Goal: Transaction & Acquisition: Purchase product/service

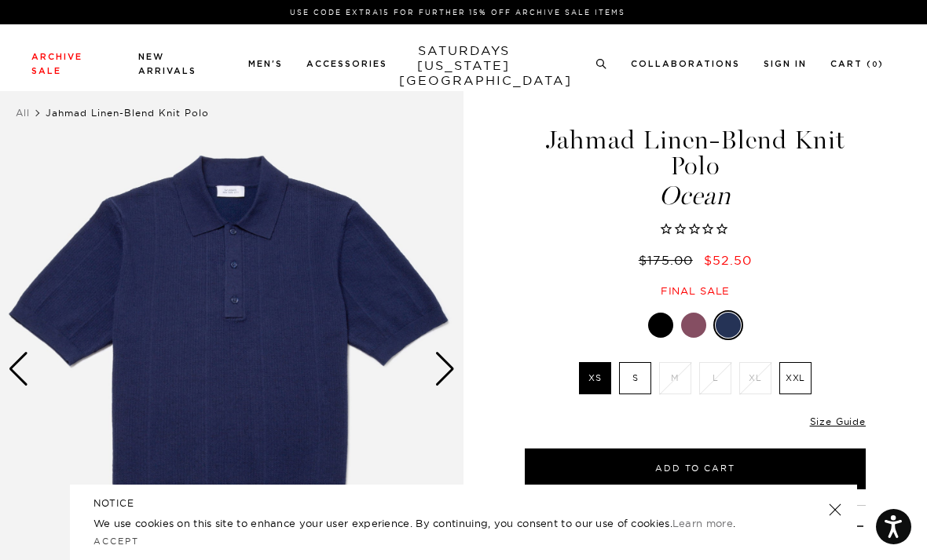
click at [692, 326] on div at bounding box center [693, 325] width 25 height 25
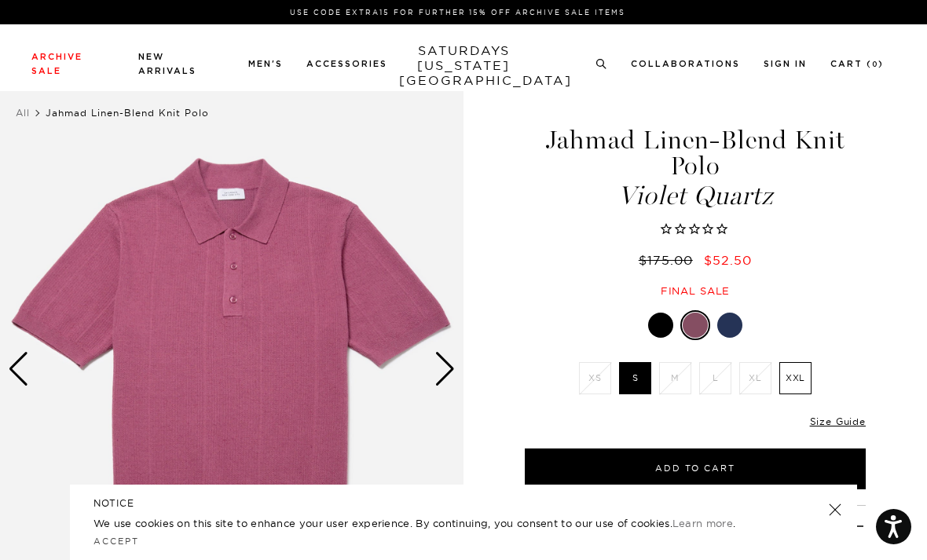
click at [657, 321] on div at bounding box center [660, 325] width 25 height 25
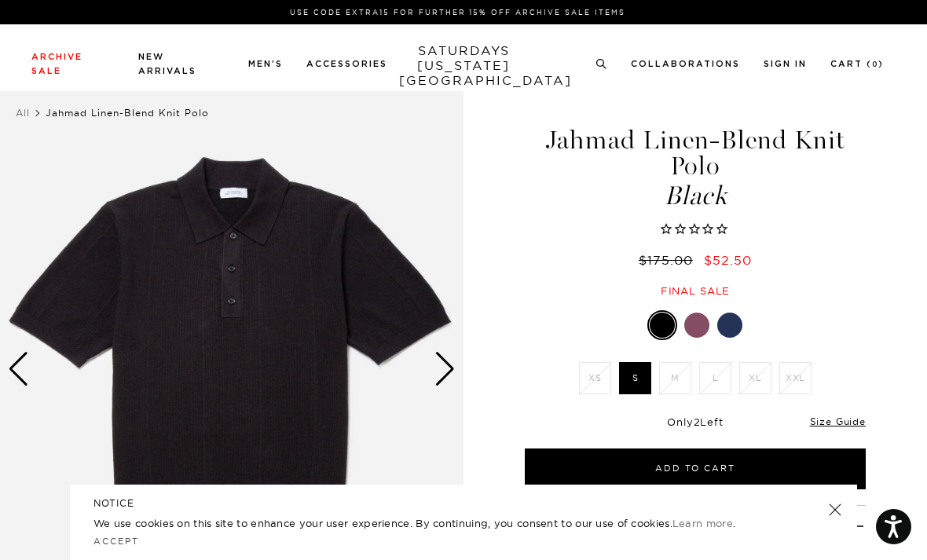
click at [593, 79] on div "Archive Sale Men's Tees Shirts Shorts Swim Knitwear Pants Sweats Women's" at bounding box center [463, 57] width 927 height 67
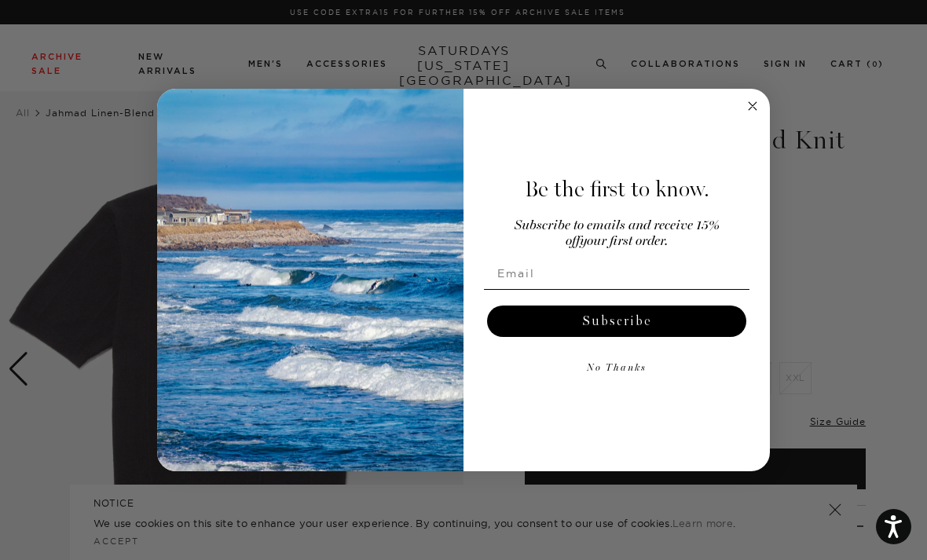
click at [750, 105] on circle "Close dialog" at bounding box center [753, 106] width 18 height 18
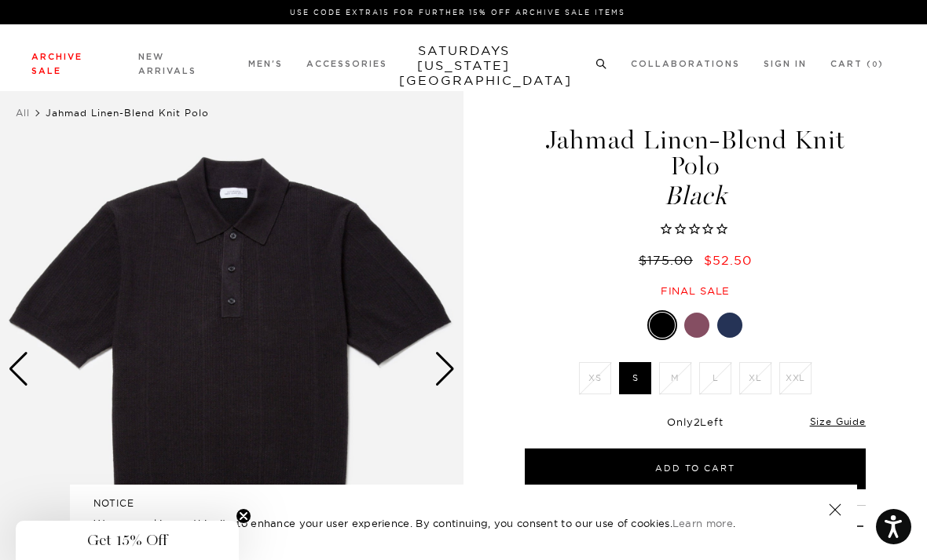
click at [597, 66] on icon at bounding box center [602, 64] width 12 height 10
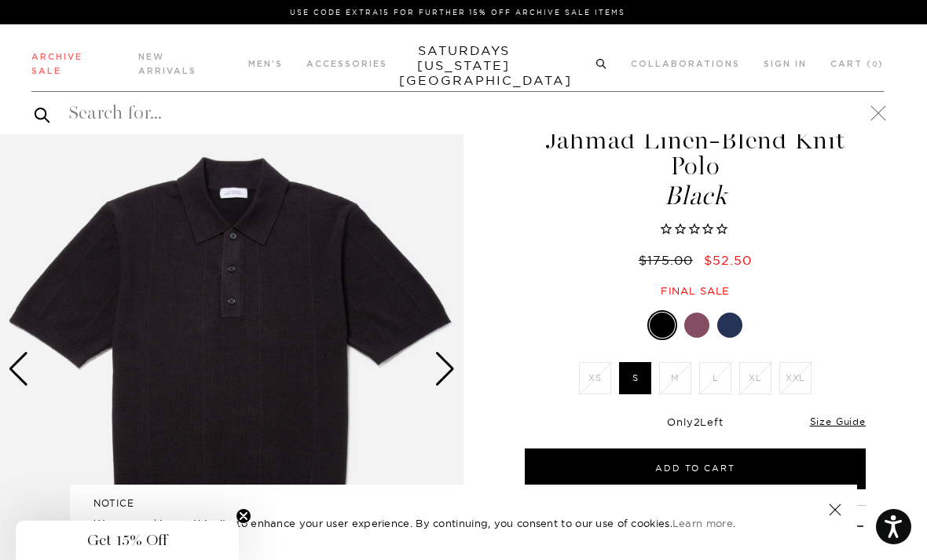
click at [599, 61] on icon at bounding box center [602, 64] width 12 height 10
click at [612, 105] on input "search" at bounding box center [457, 113] width 853 height 25
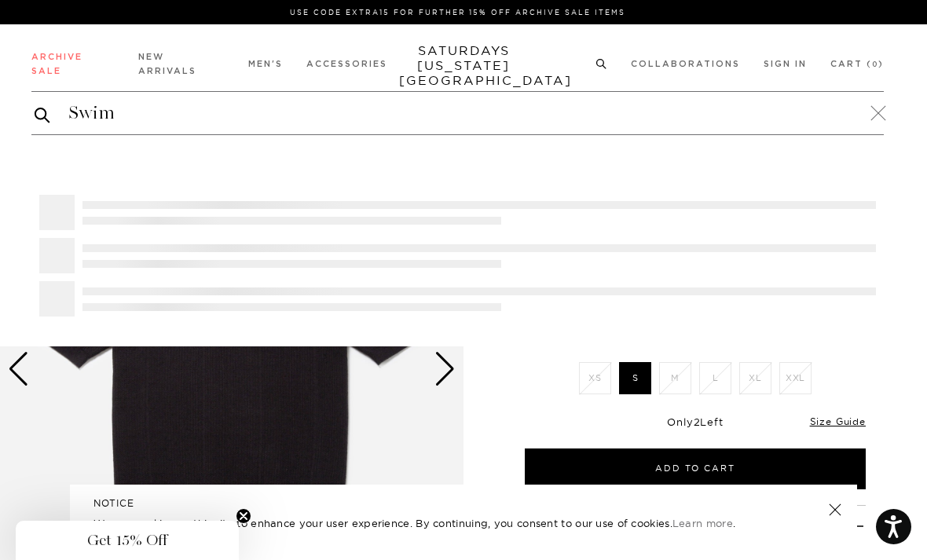
type input "Swim"
click at [42, 115] on button "submit" at bounding box center [43, 114] width 16 height 19
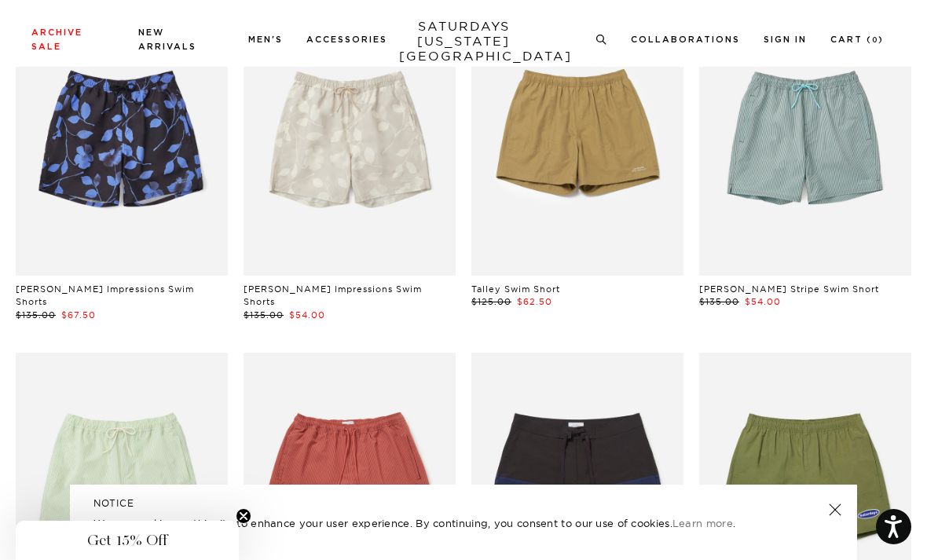
scroll to position [67, 0]
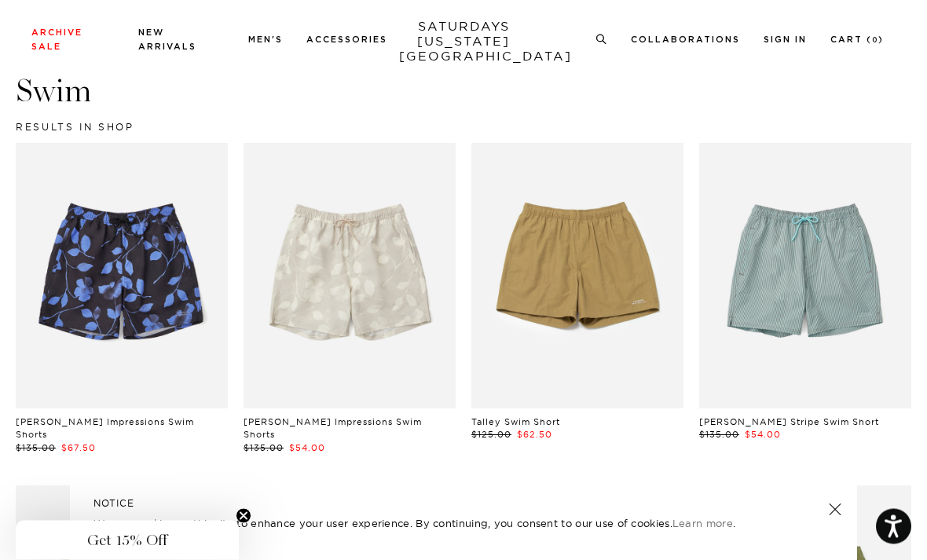
click at [641, 343] on link at bounding box center [578, 277] width 212 height 266
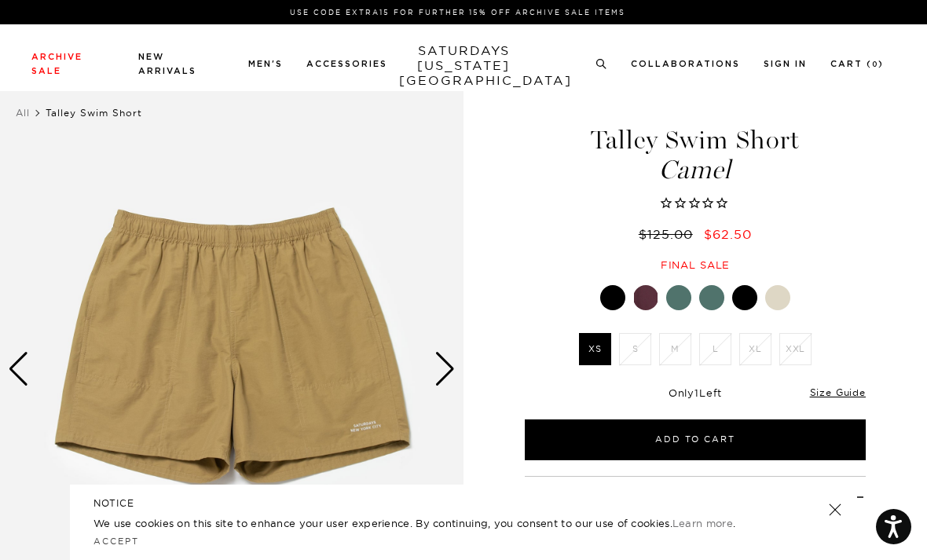
click at [635, 294] on div at bounding box center [646, 297] width 25 height 25
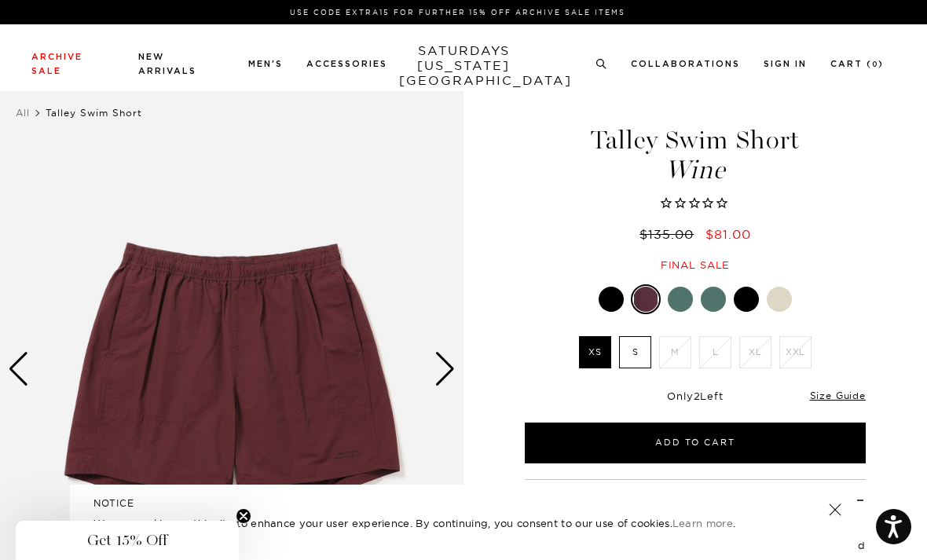
click at [606, 299] on div at bounding box center [611, 299] width 25 height 25
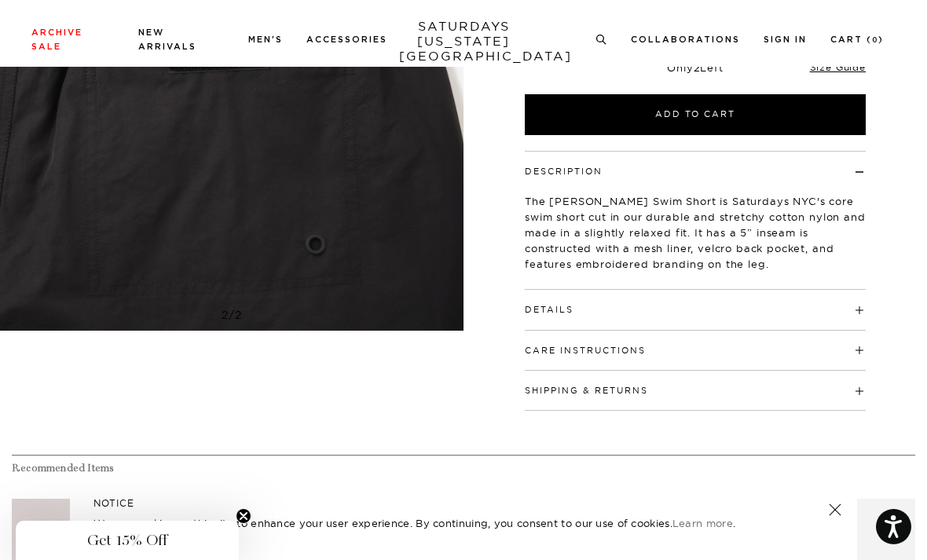
scroll to position [322, 0]
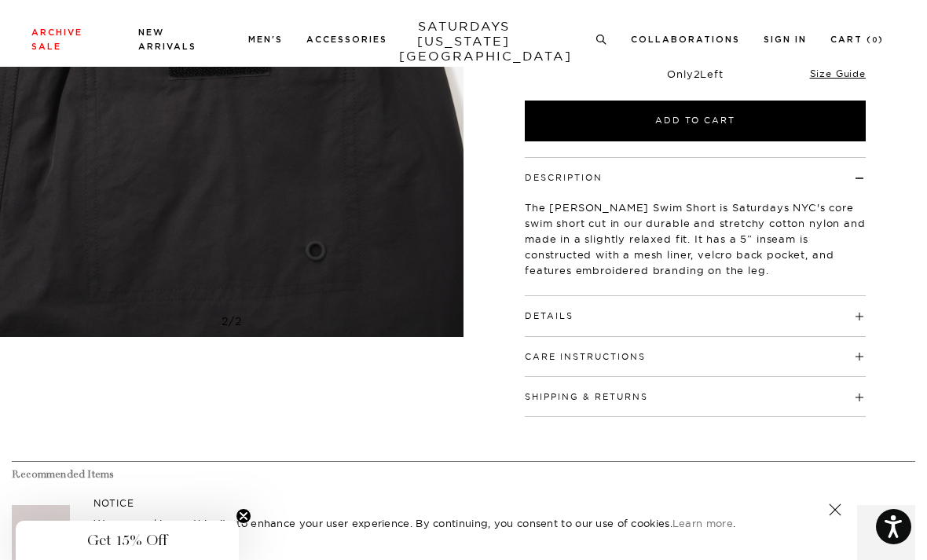
click at [682, 313] on h4 "Details" at bounding box center [695, 309] width 341 height 26
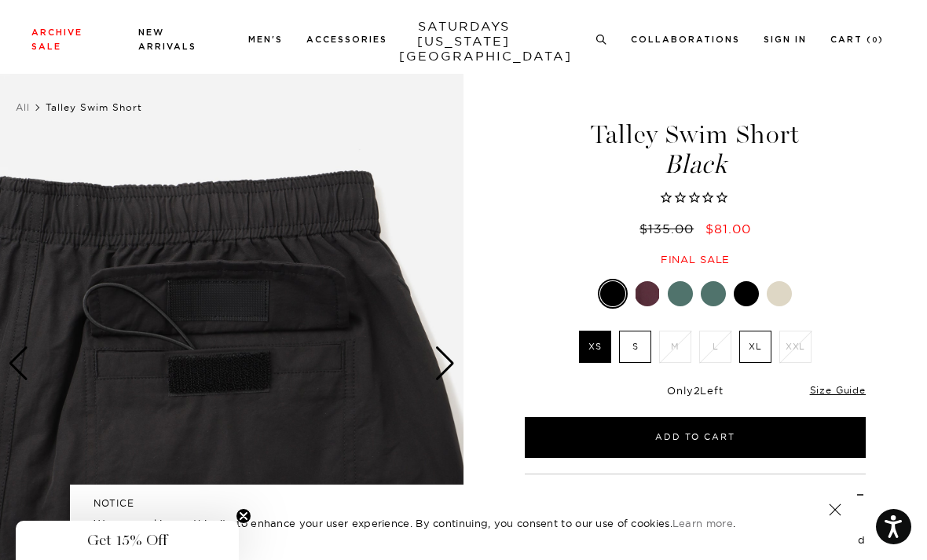
scroll to position [5, 0]
click at [685, 295] on div at bounding box center [680, 294] width 25 height 25
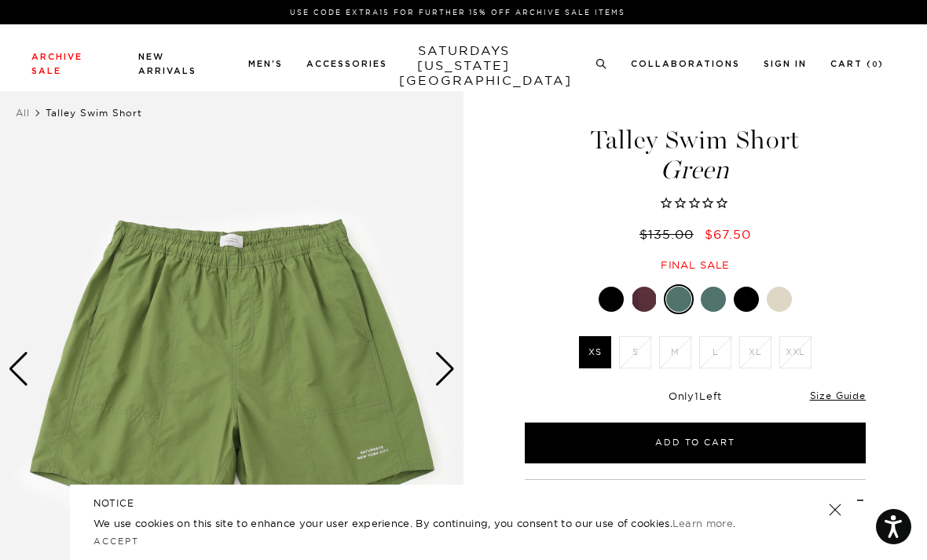
click at [716, 299] on div at bounding box center [713, 299] width 25 height 25
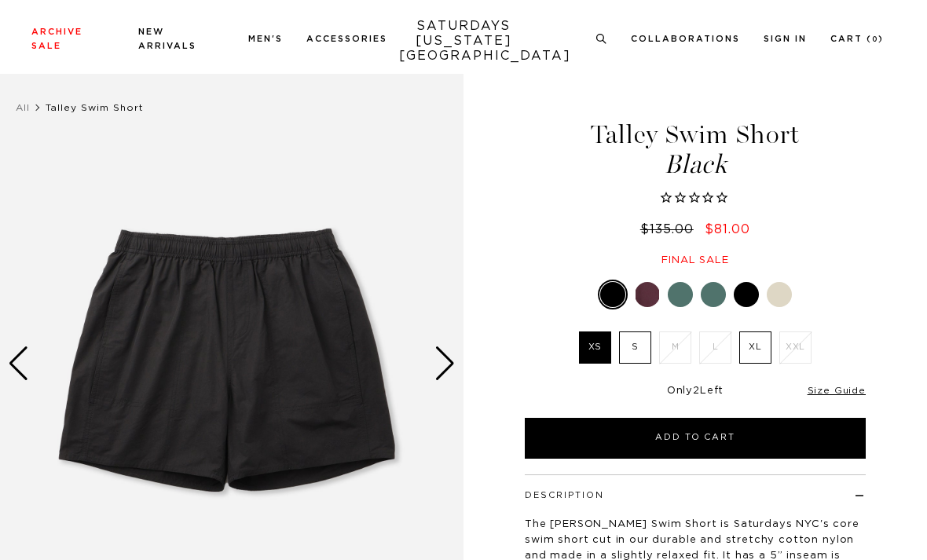
scroll to position [6, 0]
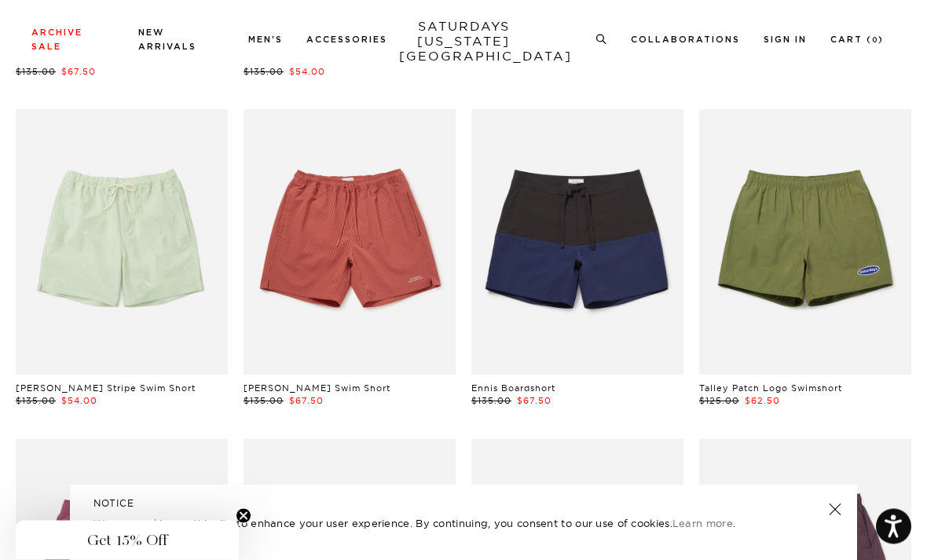
scroll to position [444, 0]
click at [824, 309] on link at bounding box center [806, 242] width 212 height 266
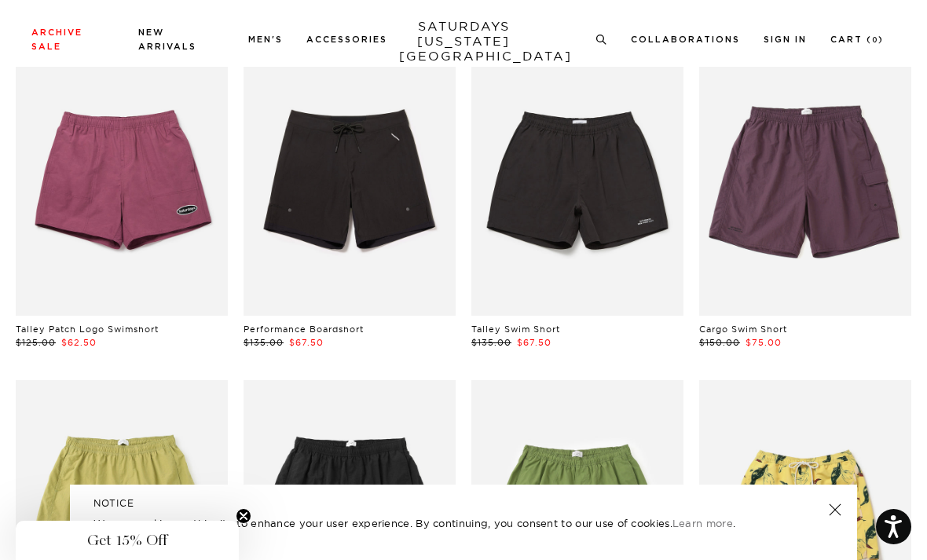
scroll to position [790, 0]
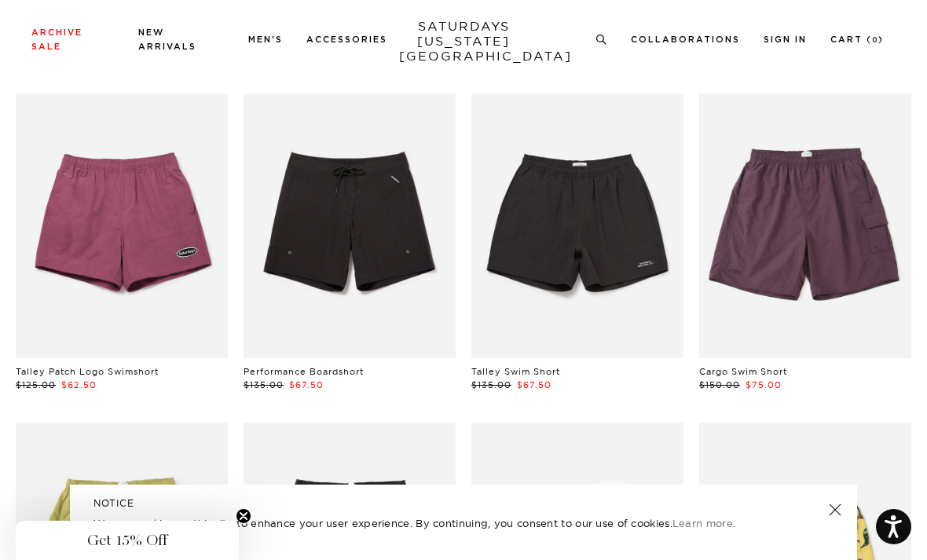
click at [314, 280] on link at bounding box center [350, 227] width 212 height 266
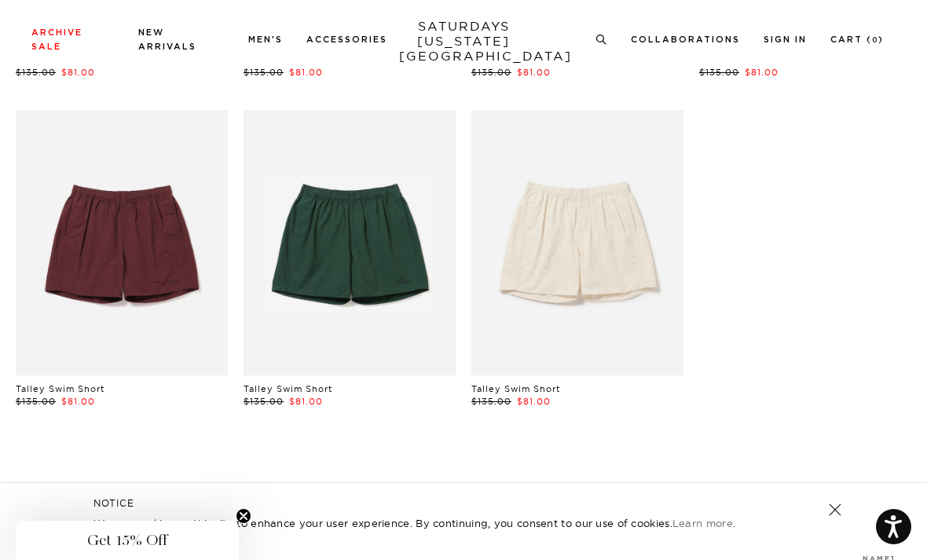
scroll to position [1755, 0]
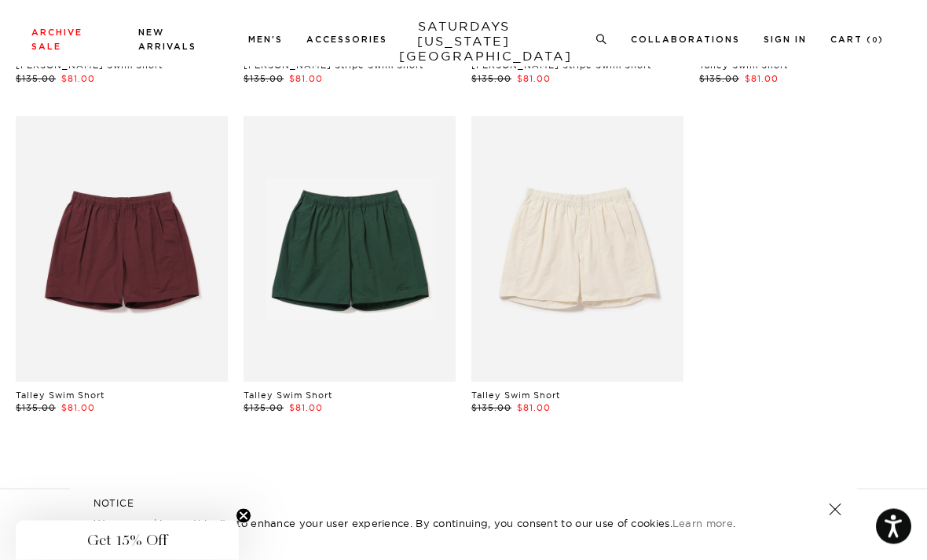
click at [634, 340] on link at bounding box center [578, 250] width 212 height 266
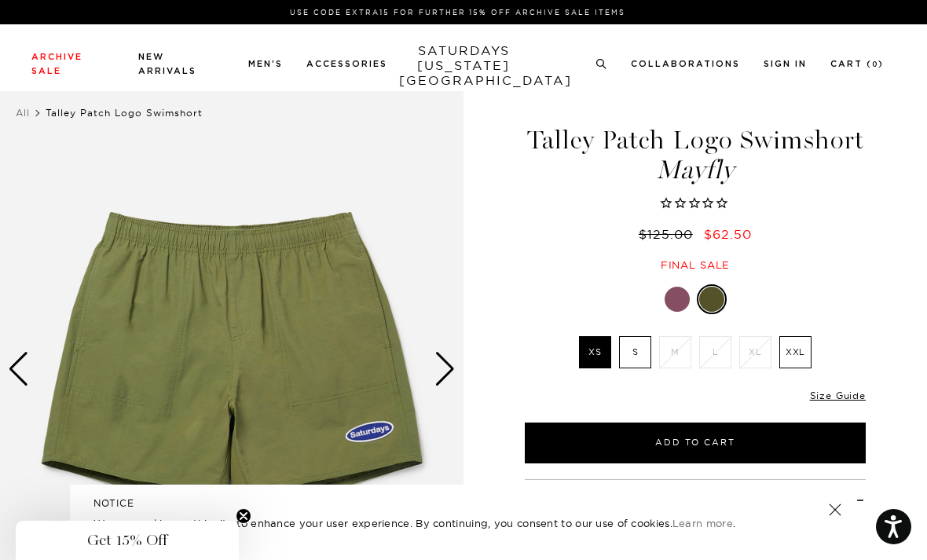
click at [437, 361] on div "Next slide" at bounding box center [445, 369] width 21 height 35
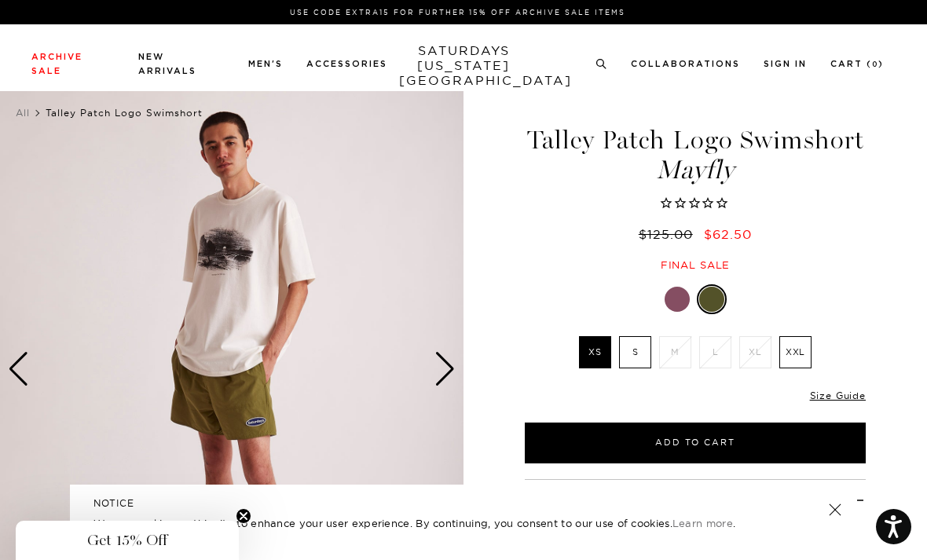
click at [446, 363] on div "Next slide" at bounding box center [445, 369] width 21 height 35
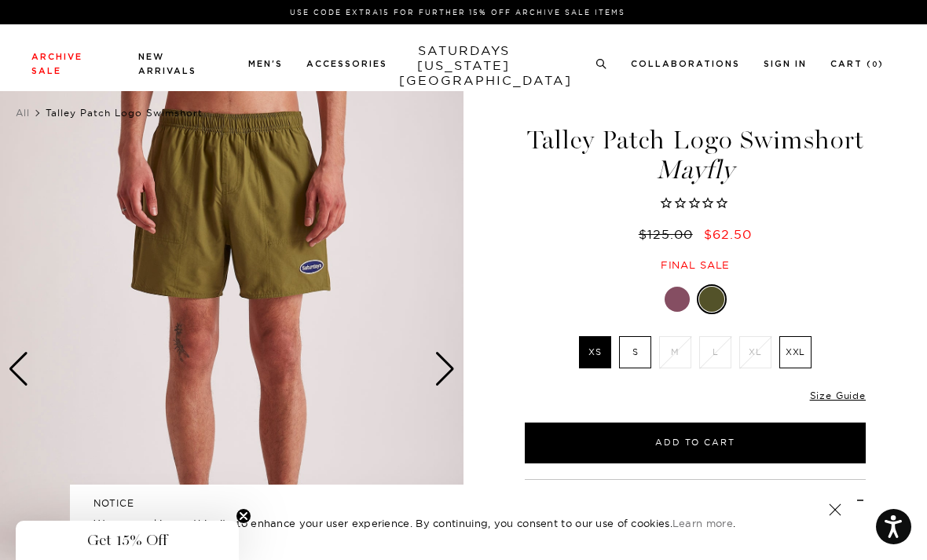
click at [446, 365] on div "Next slide" at bounding box center [445, 369] width 21 height 35
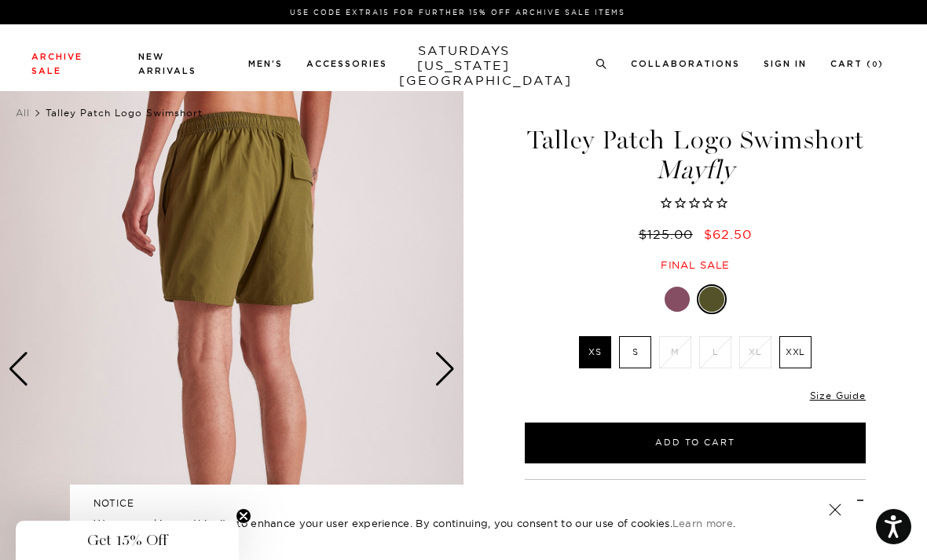
click at [445, 371] on div "Next slide" at bounding box center [445, 369] width 21 height 35
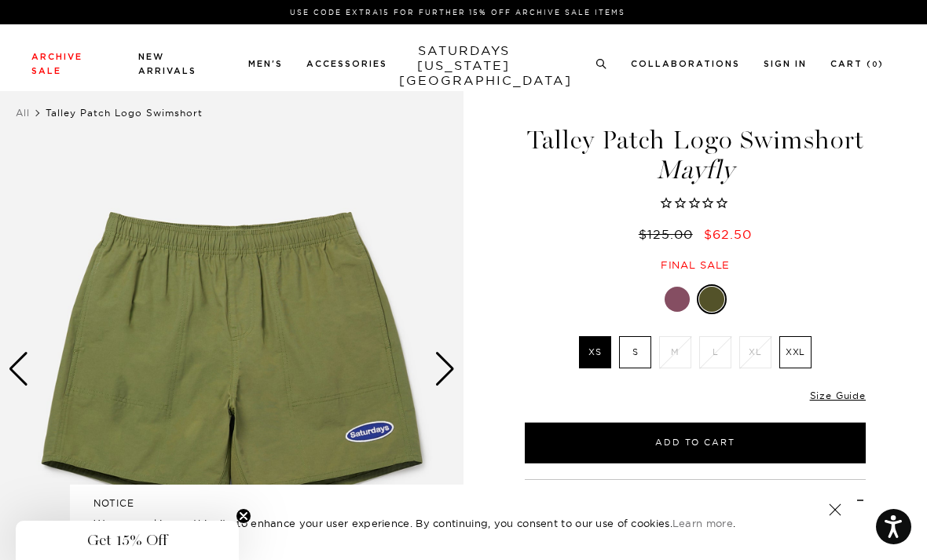
click at [441, 376] on div "Next slide" at bounding box center [445, 369] width 21 height 35
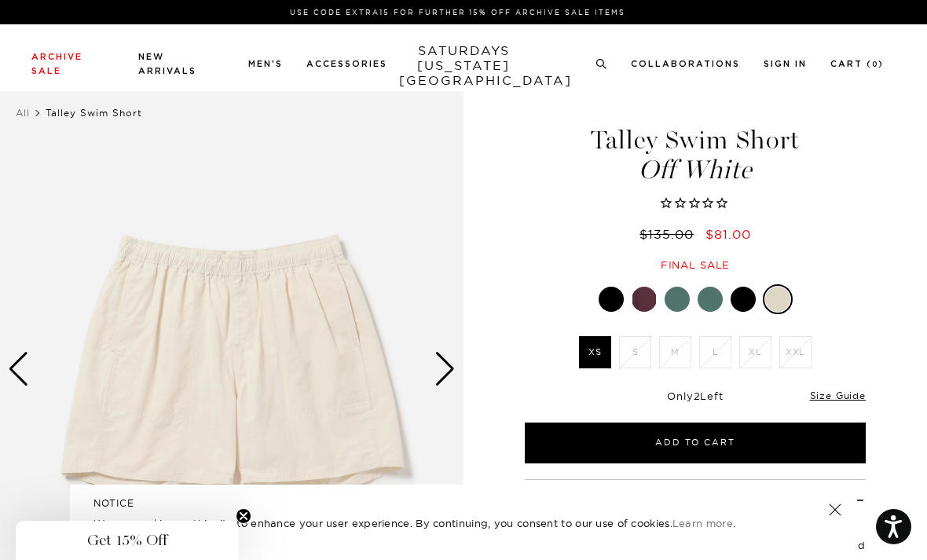
click at [741, 304] on div at bounding box center [743, 299] width 25 height 25
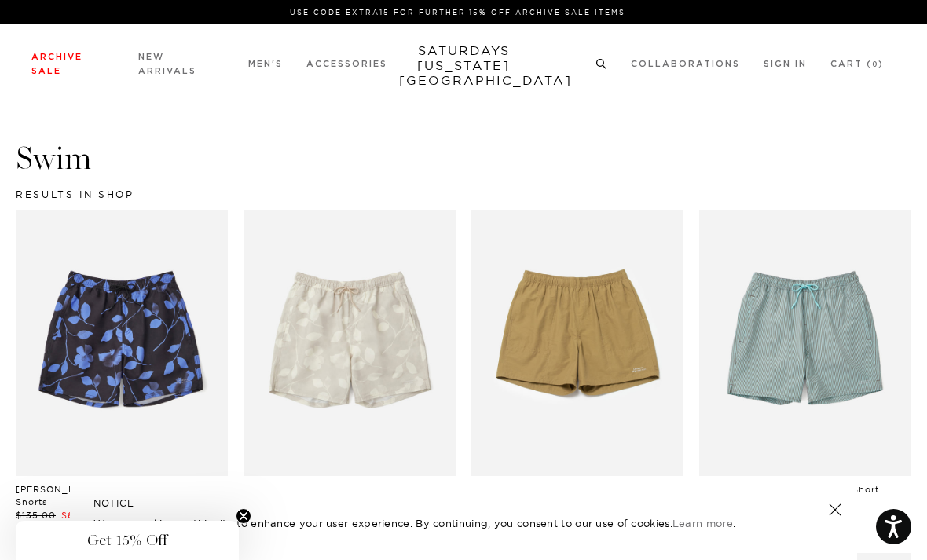
click at [35, 101] on link "Men's" at bounding box center [34, 101] width 36 height 11
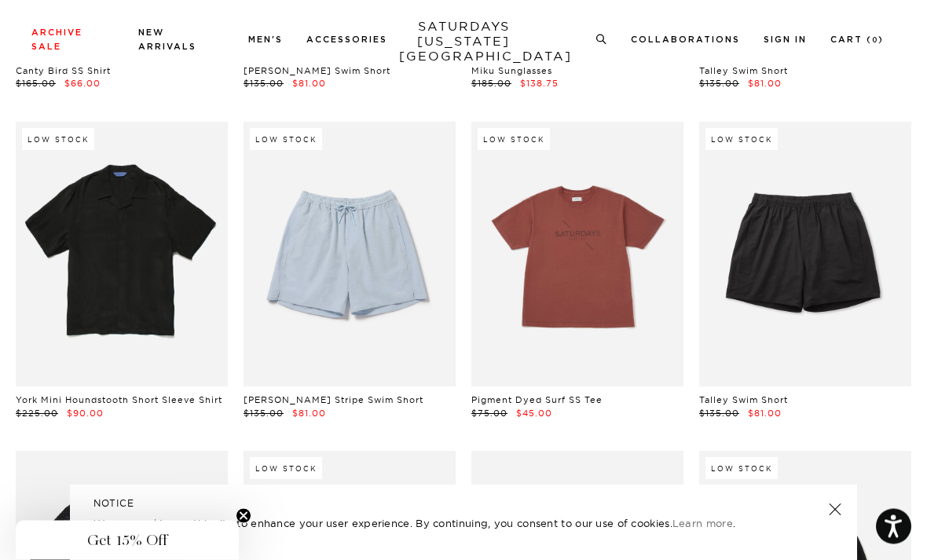
scroll to position [1030, 0]
click at [178, 297] on link at bounding box center [122, 255] width 212 height 266
